Goal: Transaction & Acquisition: Download file/media

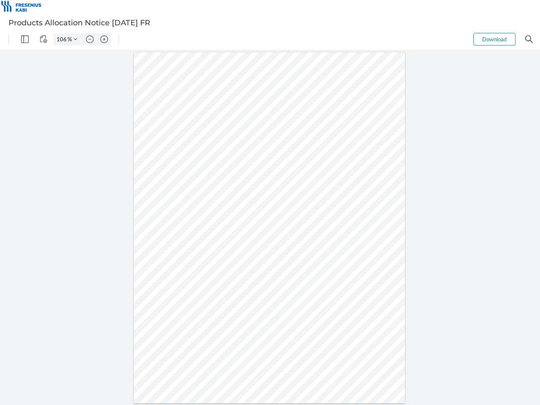
click at [25, 39] on img "Panel" at bounding box center [25, 39] width 8 height 8
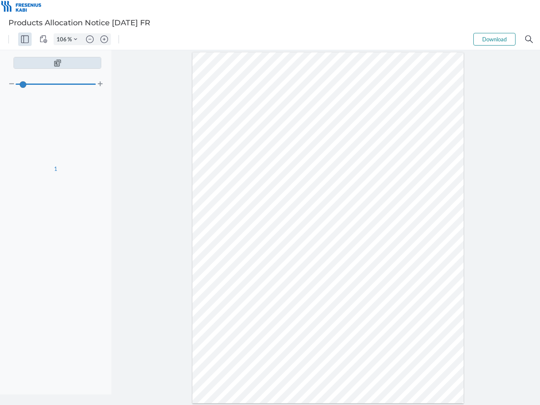
click at [43, 39] on img "View Controls" at bounding box center [44, 39] width 8 height 8
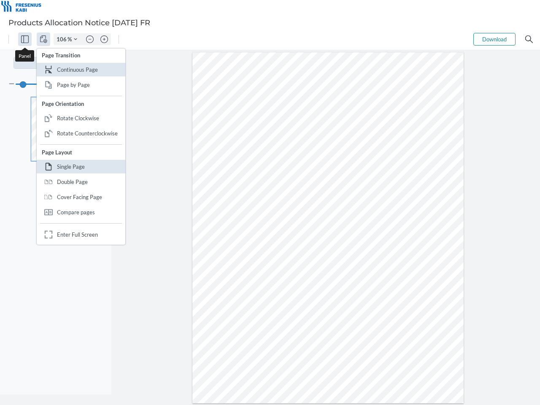
click at [63, 39] on input "106" at bounding box center [61, 39] width 14 height 8
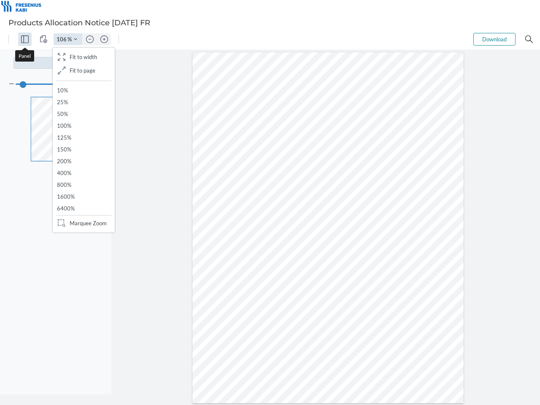
click at [76, 39] on img "Zoom Controls" at bounding box center [75, 39] width 3 height 3
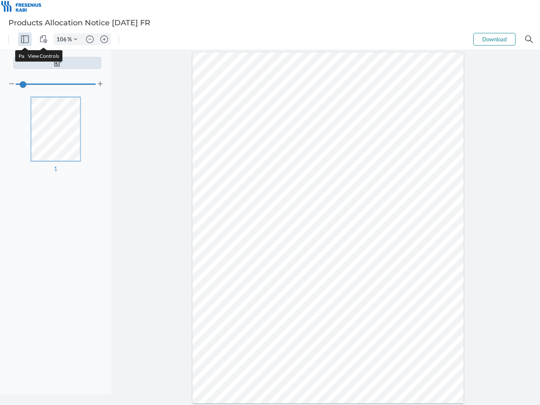
click at [90, 39] on img "Zoom out" at bounding box center [90, 39] width 8 height 8
click at [104, 39] on img "Zoom in" at bounding box center [104, 39] width 8 height 8
type input "106"
click at [494, 39] on button "Download" at bounding box center [494, 39] width 42 height 13
click at [529, 39] on img "Search" at bounding box center [529, 39] width 8 height 8
